Goal: Information Seeking & Learning: Learn about a topic

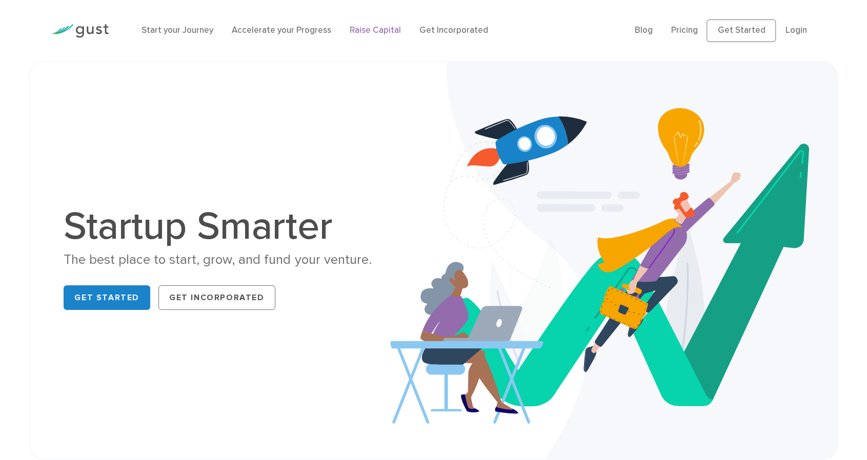
click at [393, 35] on link "Raise Capital" at bounding box center [375, 30] width 51 height 10
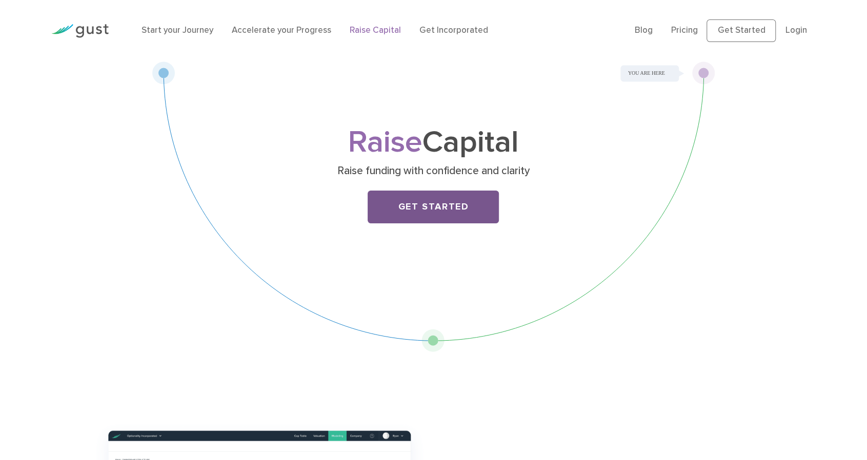
click at [387, 223] on link "Get Started" at bounding box center [432, 207] width 131 height 33
click at [670, 35] on link "Pricing" at bounding box center [683, 30] width 27 height 10
